Goal: Task Accomplishment & Management: Complete application form

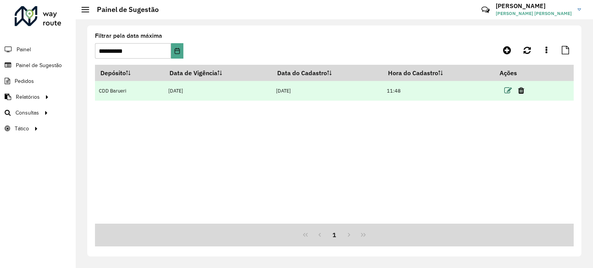
click at [512, 88] on icon at bounding box center [508, 91] width 8 height 8
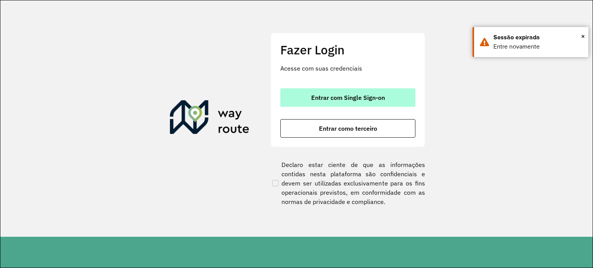
click at [368, 95] on span "Entrar com Single Sign-on" at bounding box center [348, 98] width 74 height 6
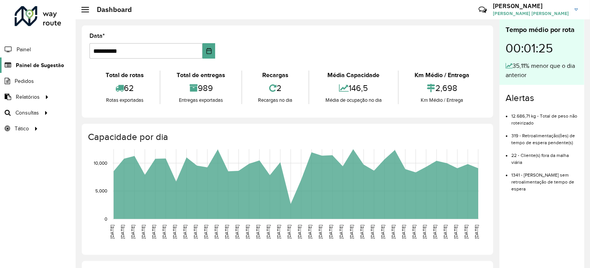
click at [31, 67] on span "Painel de Sugestão" at bounding box center [40, 65] width 48 height 8
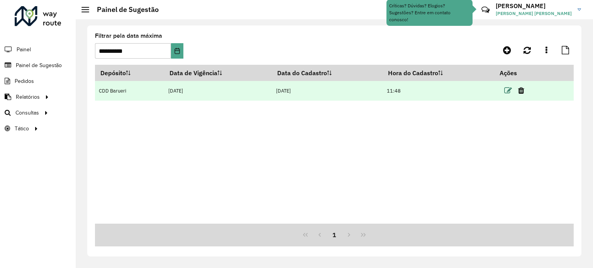
click at [508, 87] on icon at bounding box center [508, 91] width 8 height 8
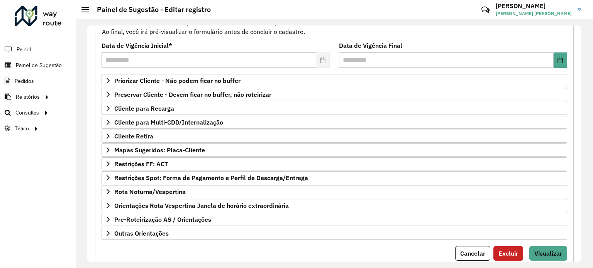
scroll to position [92, 0]
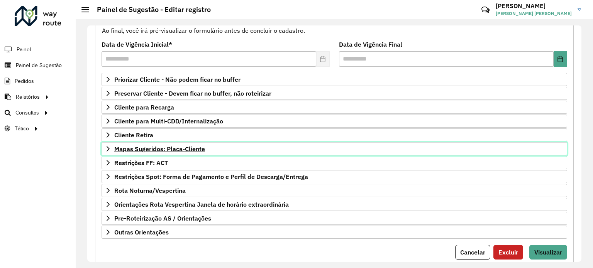
click at [220, 148] on link "Mapas Sugeridos: Placa-Cliente" at bounding box center [333, 148] width 465 height 13
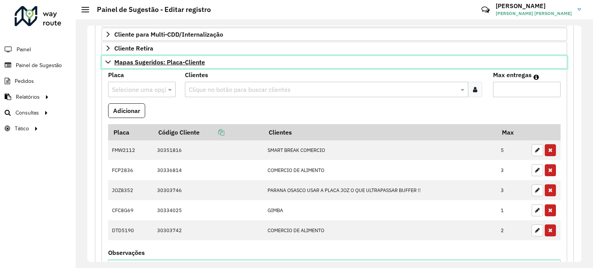
scroll to position [184, 0]
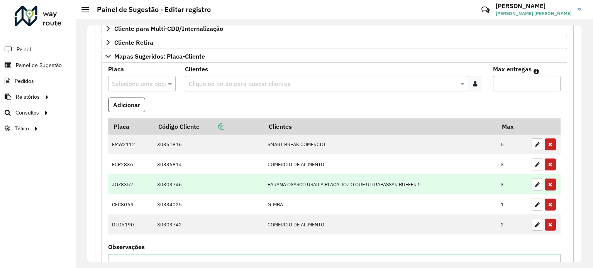
click at [548, 184] on icon "button" at bounding box center [550, 184] width 4 height 5
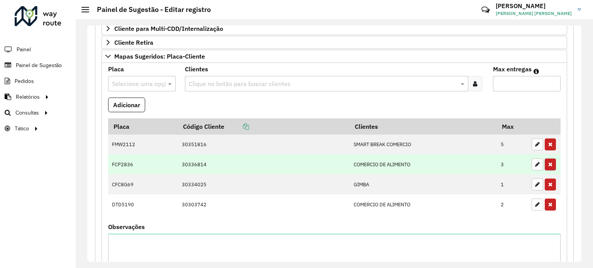
click at [549, 163] on icon "button" at bounding box center [550, 164] width 4 height 5
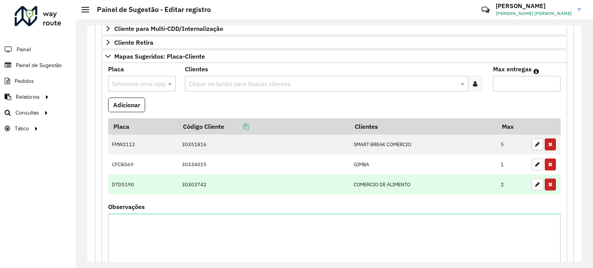
click at [549, 182] on icon "button" at bounding box center [550, 184] width 4 height 5
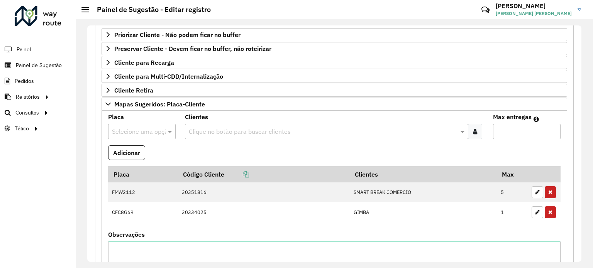
scroll to position [140, 0]
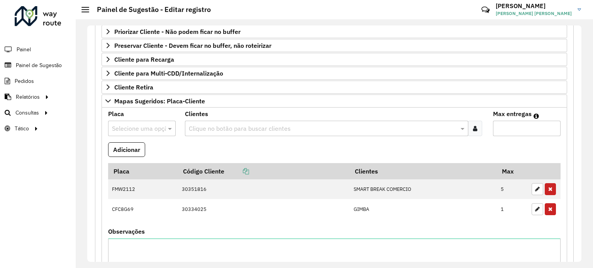
click at [243, 135] on formly-field "Clientes Clique no botão para buscar clientes" at bounding box center [333, 126] width 307 height 31
click at [244, 131] on input "text" at bounding box center [322, 128] width 271 height 9
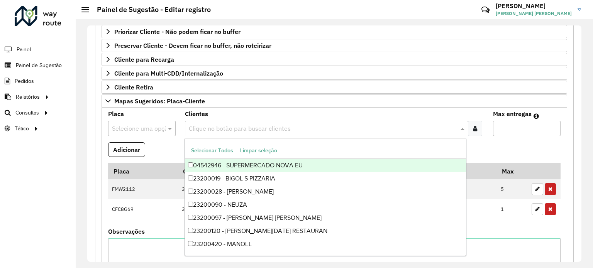
paste input "*****"
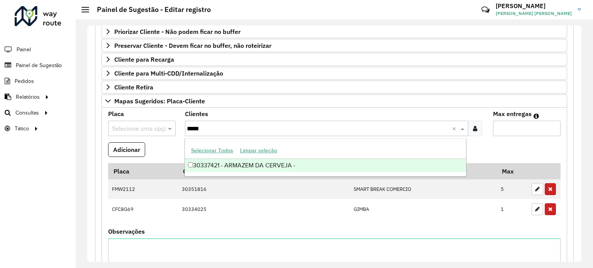
type input "*****"
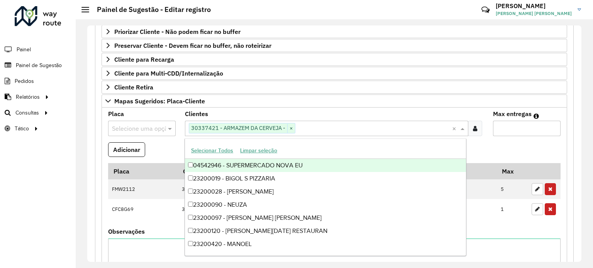
click at [149, 127] on input "text" at bounding box center [134, 128] width 44 height 9
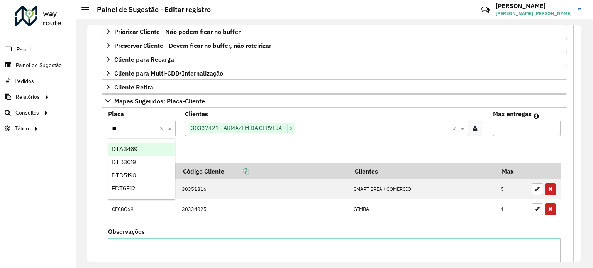
type input "***"
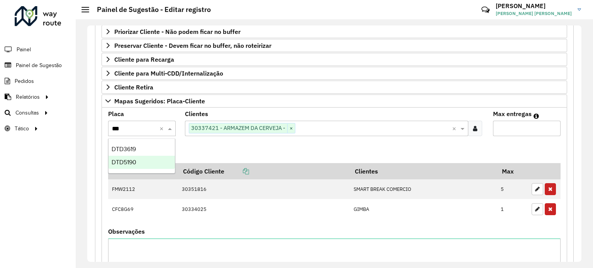
click at [144, 164] on div "DTD5190" at bounding box center [141, 162] width 67 height 13
click at [552, 125] on input "*" at bounding box center [527, 128] width 68 height 15
type input "*"
click at [552, 125] on input "*" at bounding box center [527, 128] width 68 height 15
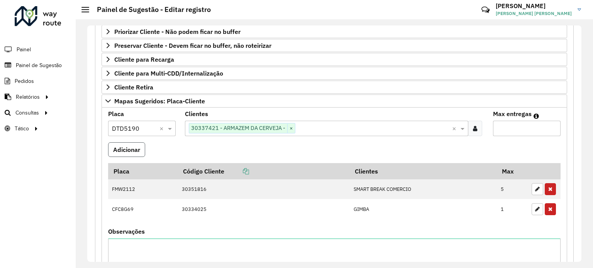
click at [121, 146] on button "Adicionar" at bounding box center [126, 149] width 37 height 15
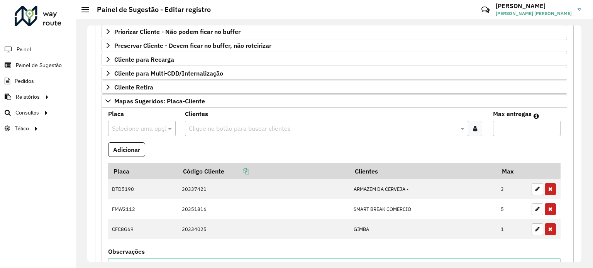
scroll to position [339, 0]
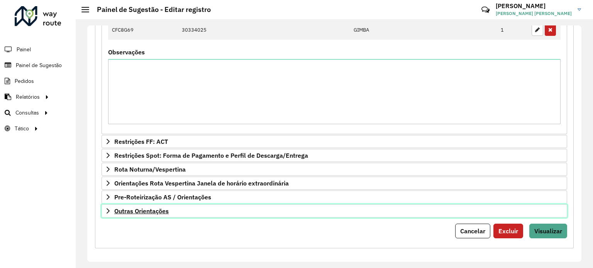
click at [263, 208] on link "Outras Orientações" at bounding box center [333, 210] width 465 height 13
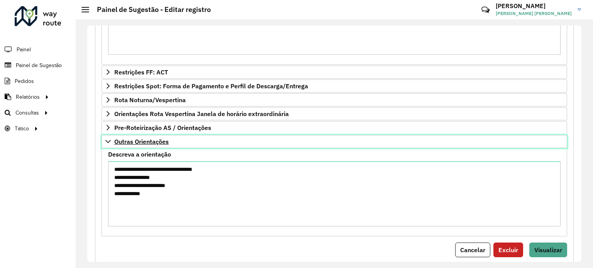
scroll to position [427, 0]
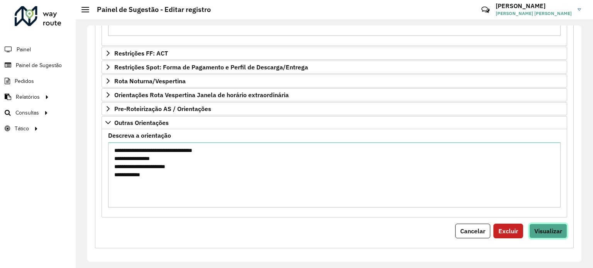
click at [552, 234] on button "Visualizar" at bounding box center [548, 231] width 38 height 15
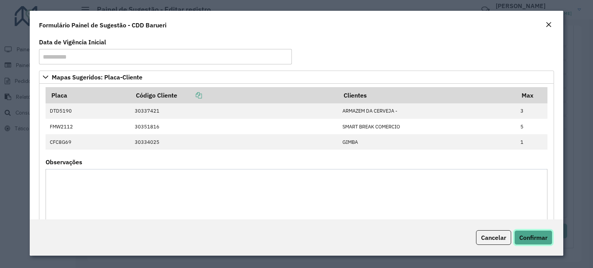
click at [540, 236] on span "Confirmar" at bounding box center [533, 238] width 28 height 8
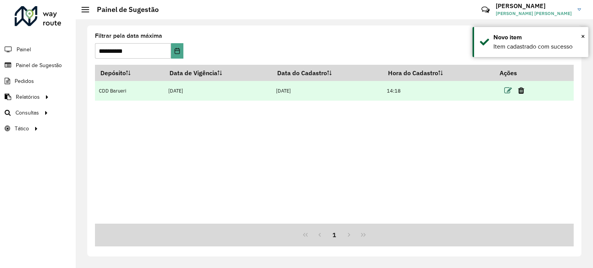
click at [508, 89] on icon at bounding box center [508, 91] width 8 height 8
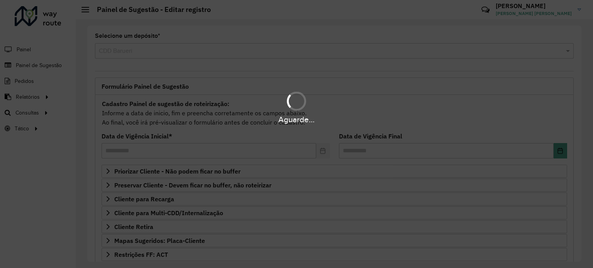
scroll to position [113, 0]
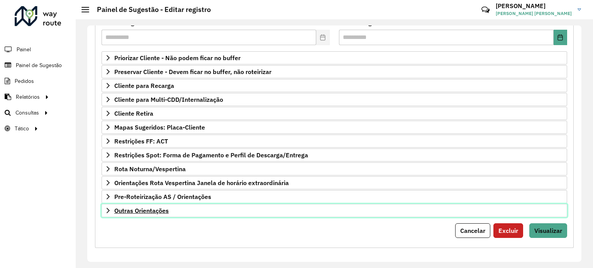
click at [258, 206] on link "Outras Orientações" at bounding box center [333, 210] width 465 height 13
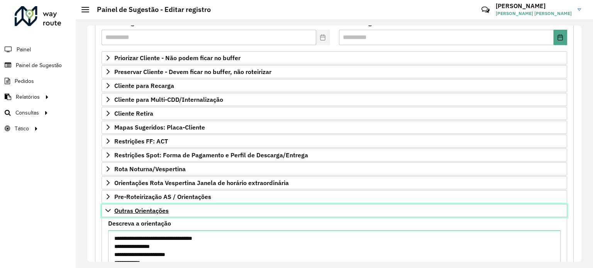
scroll to position [202, 0]
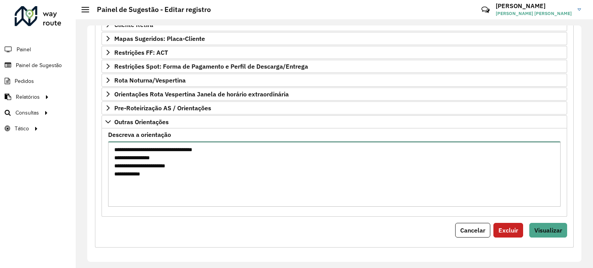
click at [199, 191] on textarea "**********" at bounding box center [334, 174] width 452 height 65
type textarea "**********"
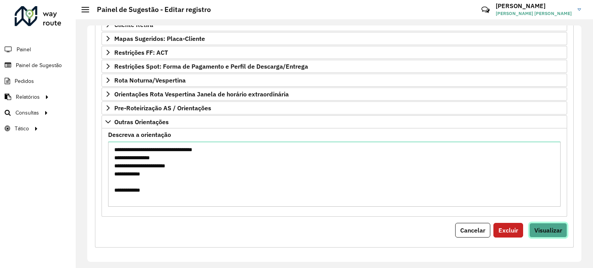
click at [557, 226] on span "Visualizar" at bounding box center [548, 230] width 28 height 8
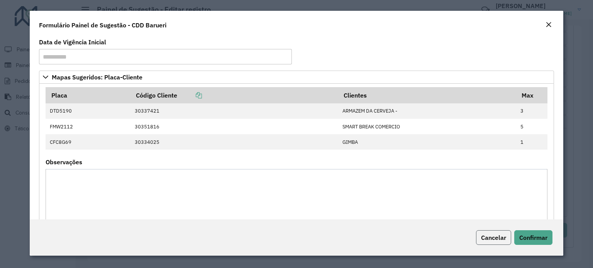
click at [500, 236] on span "Cancelar" at bounding box center [493, 238] width 25 height 8
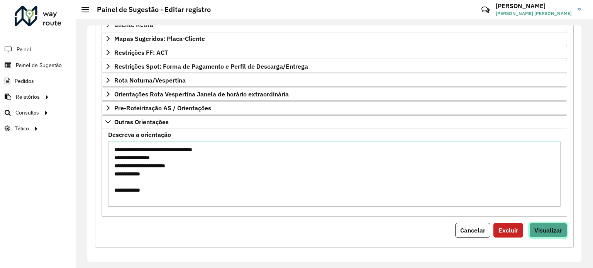
scroll to position [0, 0]
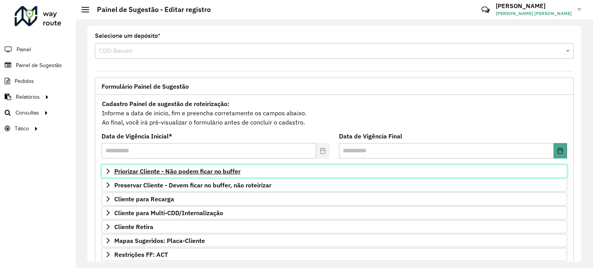
click at [196, 170] on span "Priorizar Cliente - Não podem ficar no buffer" at bounding box center [177, 171] width 126 height 6
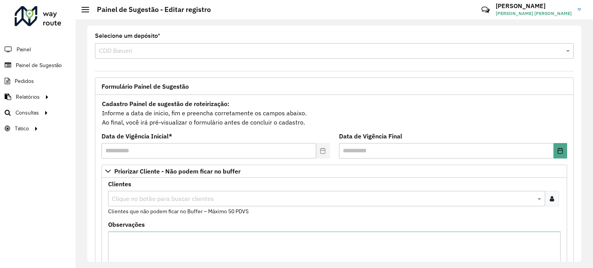
click at [160, 205] on div "Clique no botão para buscar clientes" at bounding box center [326, 198] width 437 height 15
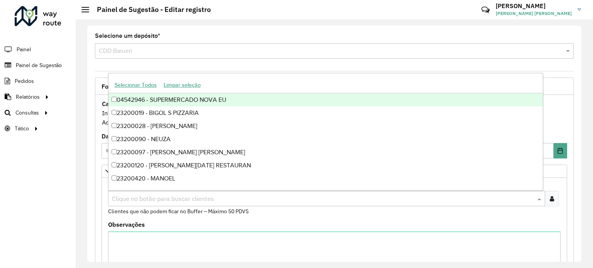
paste input "*****"
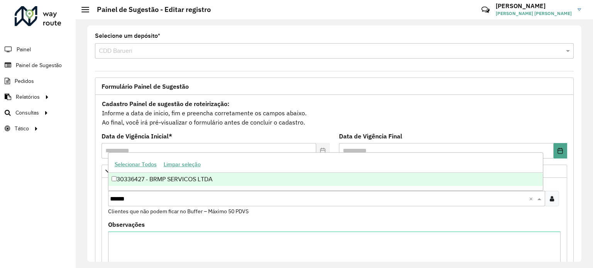
type input "*****"
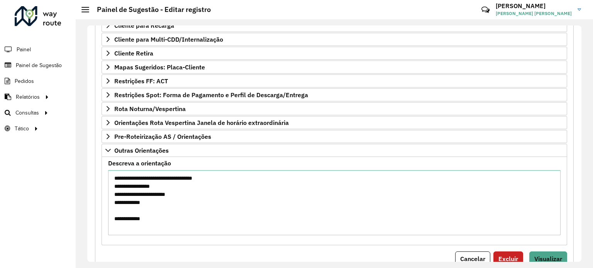
scroll to position [331, 0]
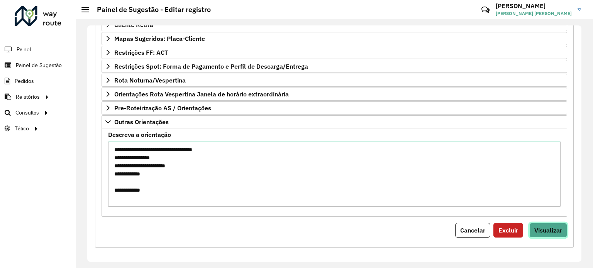
click at [537, 226] on span "Visualizar" at bounding box center [548, 230] width 28 height 8
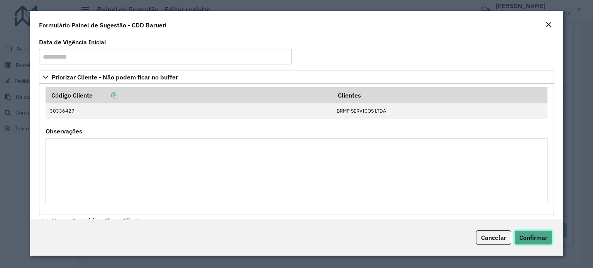
click at [534, 232] on button "Confirmar" at bounding box center [533, 237] width 38 height 15
